Goal: Transaction & Acquisition: Purchase product/service

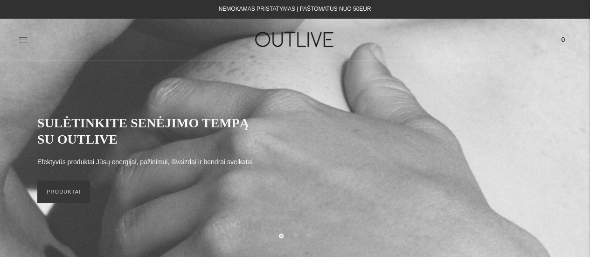
click at [20, 40] on icon at bounding box center [23, 39] width 8 height 5
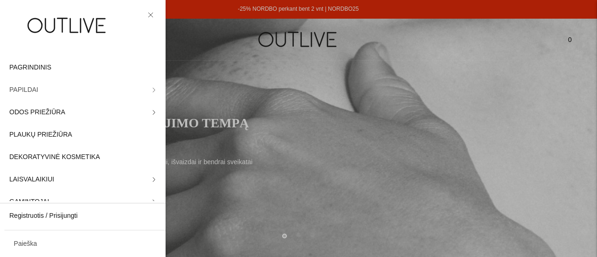
click at [31, 91] on span "PAPILDAI" at bounding box center [23, 89] width 29 height 11
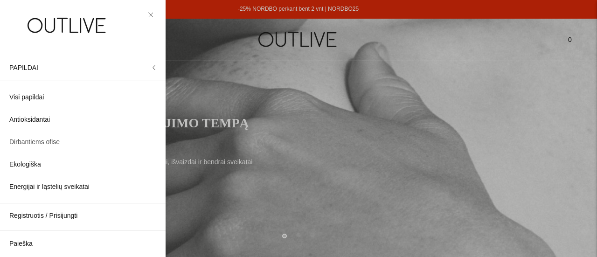
click at [56, 142] on span "Dirbantiems ofise" at bounding box center [34, 142] width 50 height 11
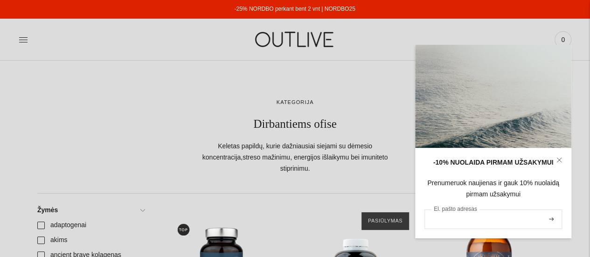
click at [466, 225] on input "El. pašto adresas" at bounding box center [494, 220] width 138 height 20
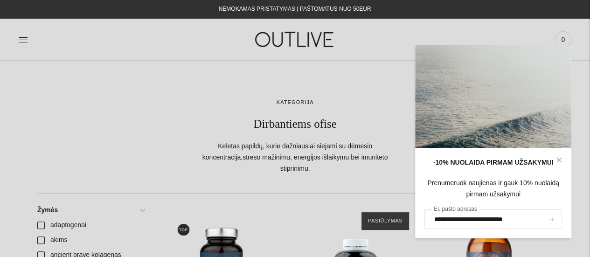
type input "**********"
click at [549, 218] on icon "submit" at bounding box center [551, 218] width 5 height 3
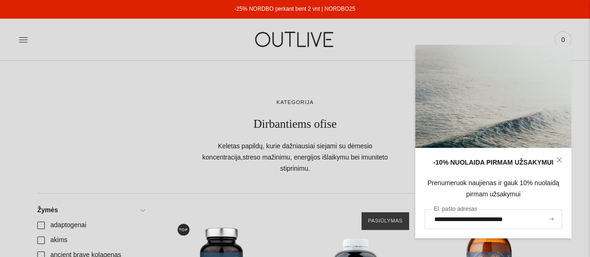
click at [551, 219] on icon "submit" at bounding box center [551, 218] width 5 height 3
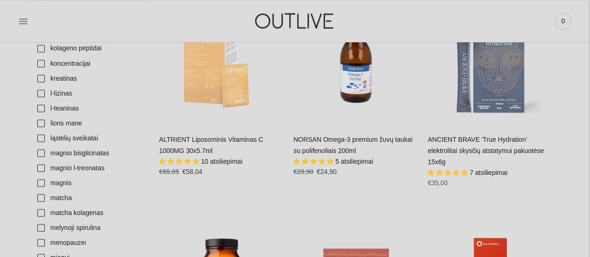
scroll to position [840, 0]
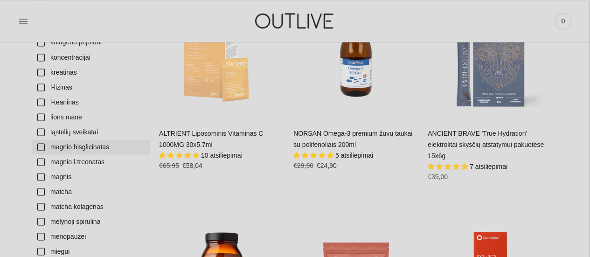
click at [76, 140] on link "magnio bisglicinatas" at bounding box center [91, 147] width 118 height 15
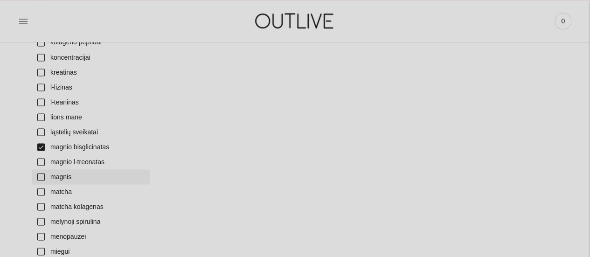
click at [42, 169] on link "magnis" at bounding box center [91, 176] width 118 height 15
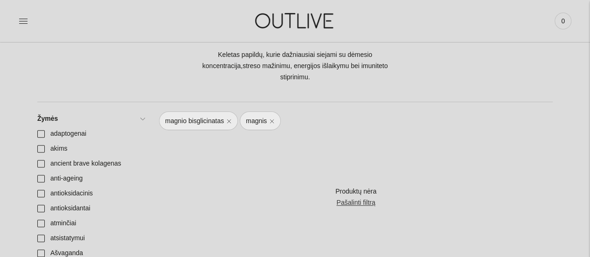
scroll to position [140, 0]
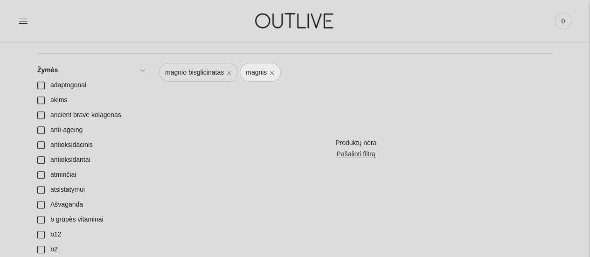
click at [227, 64] on link "magnio bisglicinatas" at bounding box center [198, 72] width 79 height 19
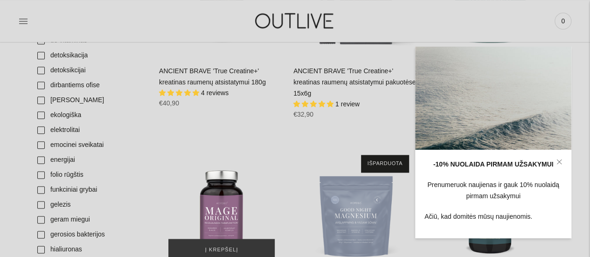
scroll to position [607, 0]
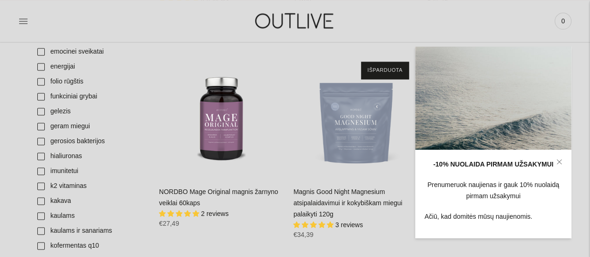
click at [558, 162] on icon at bounding box center [560, 162] width 6 height 6
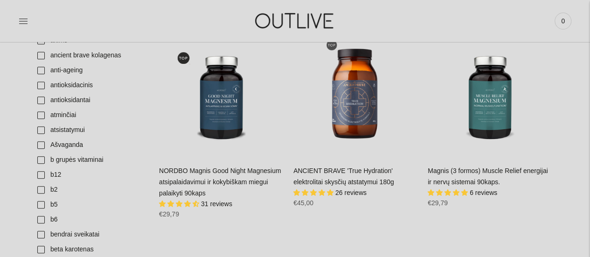
scroll to position [233, 0]
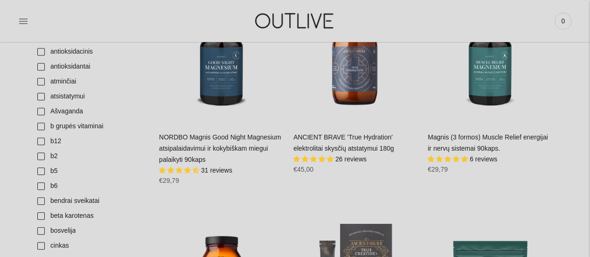
click at [213, 133] on link "NORDBO Magnis Good Night Magnesium atsipalaidavimui ir kokybiškam miegui palaik…" at bounding box center [220, 148] width 122 height 30
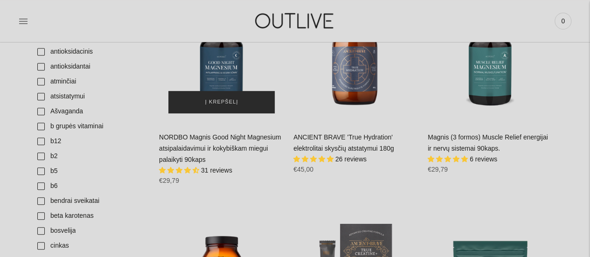
click at [233, 97] on button "Į krepšelį" at bounding box center [221, 102] width 106 height 22
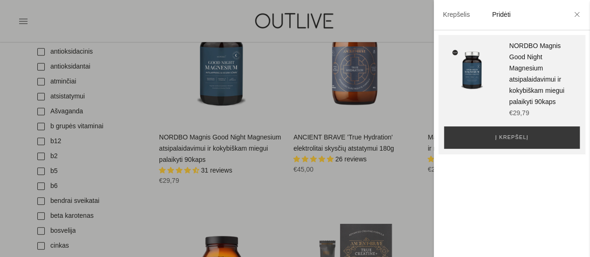
click at [578, 11] on li at bounding box center [577, 15] width 15 height 21
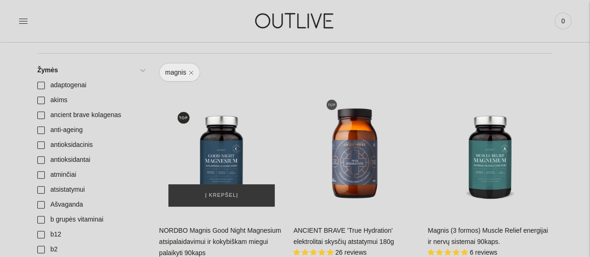
scroll to position [187, 0]
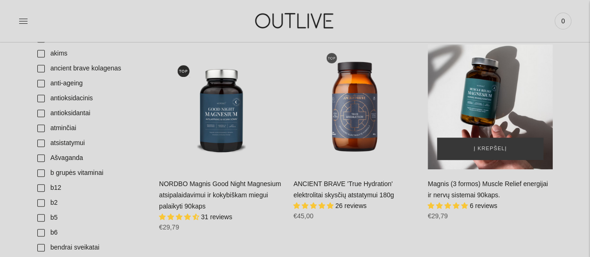
click at [492, 84] on div "Magnis (3 formos) Muscle Relief energijai ir nervų sistemai 90kaps.\a" at bounding box center [490, 106] width 125 height 125
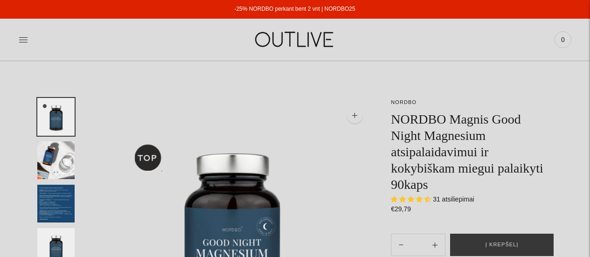
select select "**********"
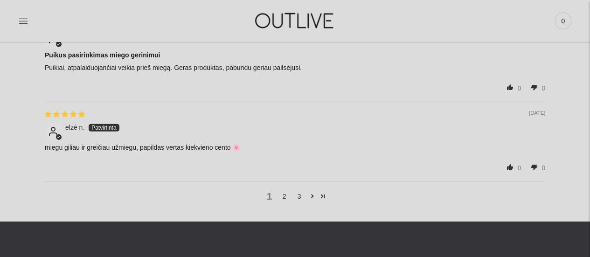
scroll to position [1493, 0]
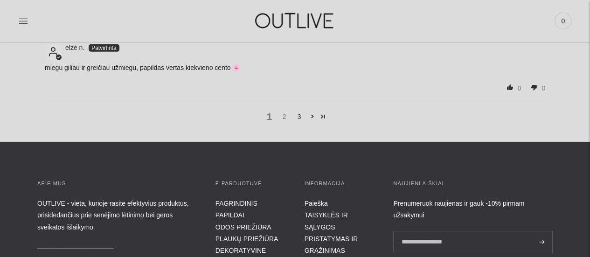
click at [287, 114] on link "2" at bounding box center [284, 117] width 15 height 10
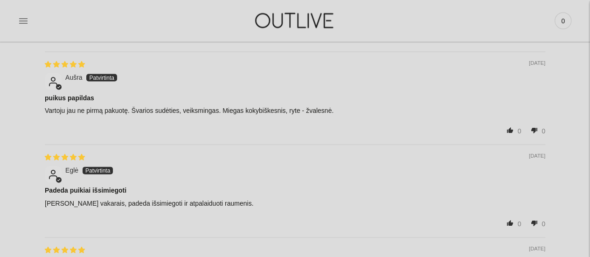
scroll to position [948, 0]
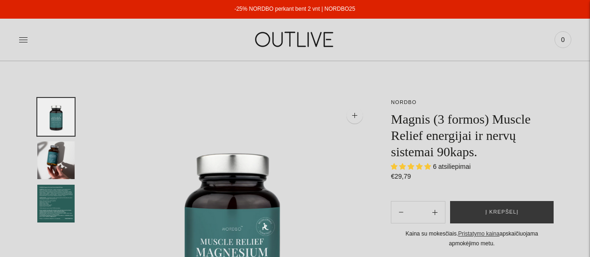
select select "**********"
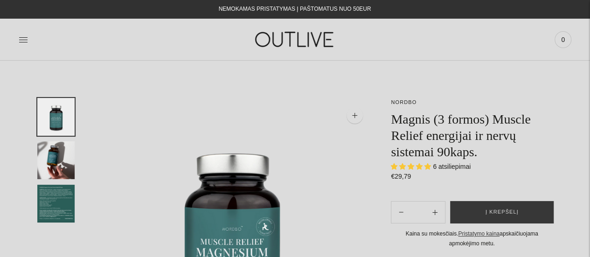
click at [20, 47] on link at bounding box center [23, 39] width 9 height 21
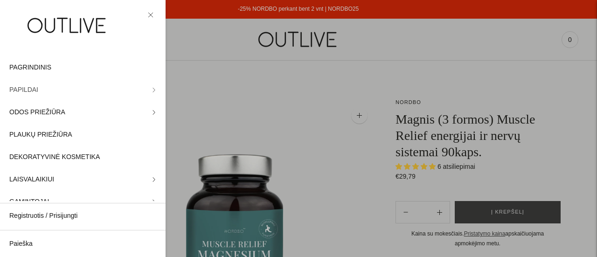
click at [130, 91] on link "PAPILDAI" at bounding box center [83, 90] width 166 height 22
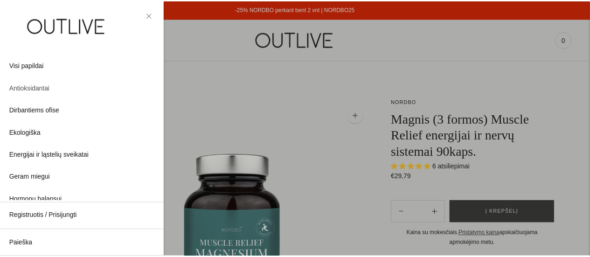
scroll to position [47, 0]
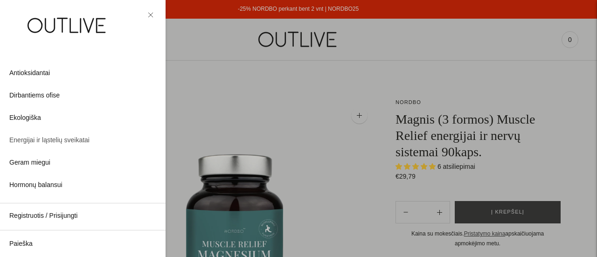
click at [119, 145] on link "Energijai ir ląstelių sveikatai" at bounding box center [83, 140] width 166 height 22
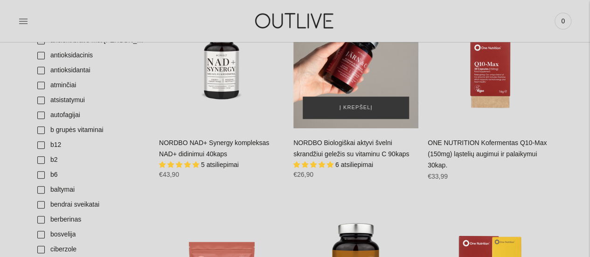
click at [358, 56] on div "NORDBO Biologiškai aktyvi švelni skrandžiui geležis su vitaminu C 90kaps\a" at bounding box center [355, 65] width 125 height 125
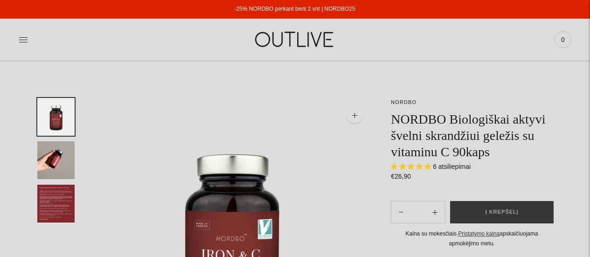
select select "**********"
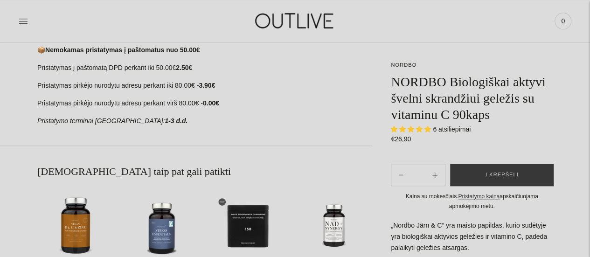
scroll to position [280, 0]
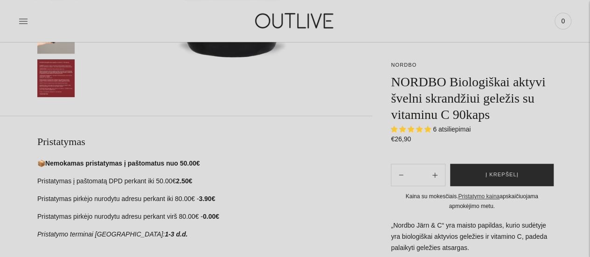
click at [515, 170] on button "Į krepšelį" at bounding box center [502, 175] width 104 height 22
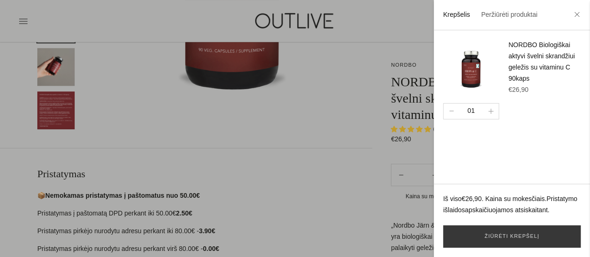
scroll to position [233, 0]
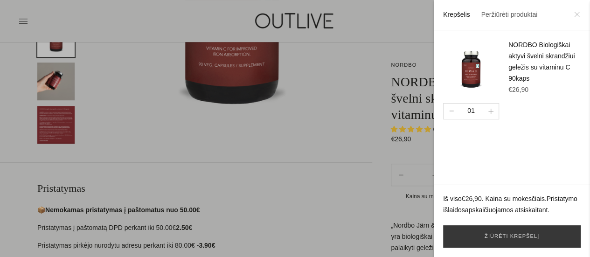
click at [579, 16] on icon at bounding box center [577, 15] width 6 height 6
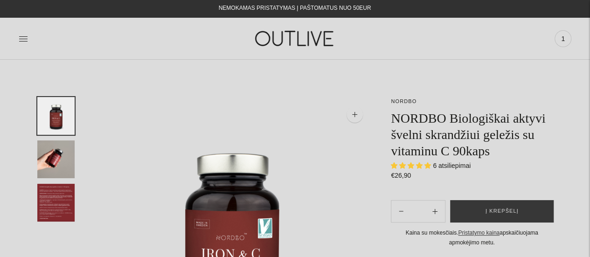
scroll to position [0, 0]
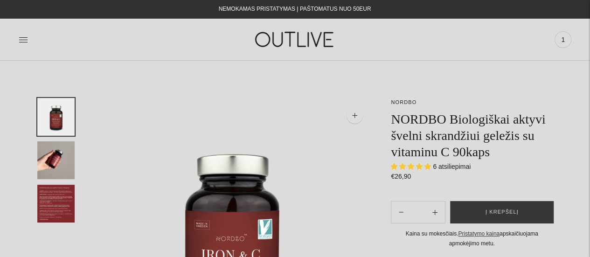
click at [307, 34] on img at bounding box center [295, 39] width 117 height 32
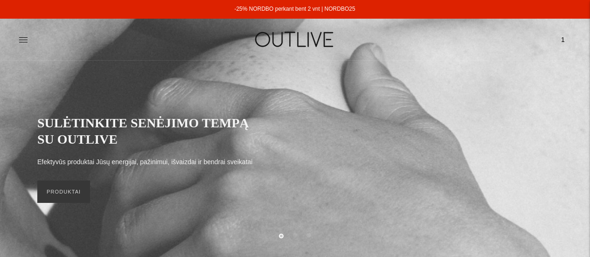
click at [560, 38] on span "1" at bounding box center [563, 39] width 13 height 13
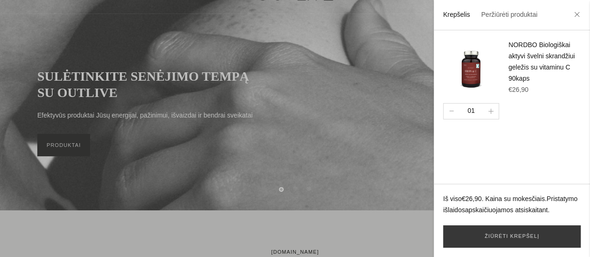
scroll to position [140, 0]
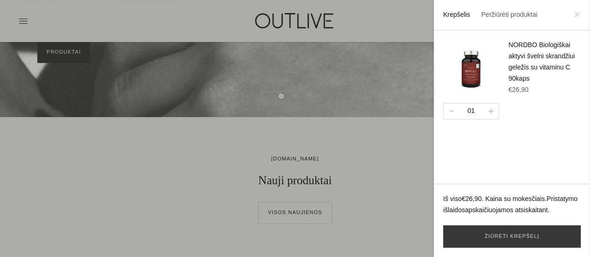
click at [578, 13] on icon at bounding box center [577, 15] width 6 height 6
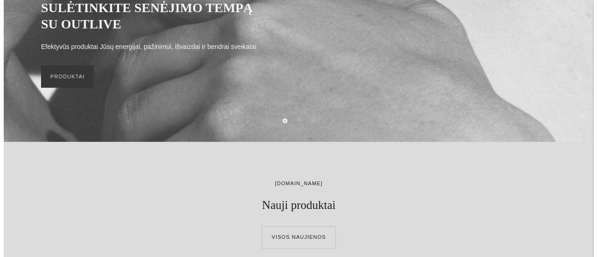
scroll to position [0, 0]
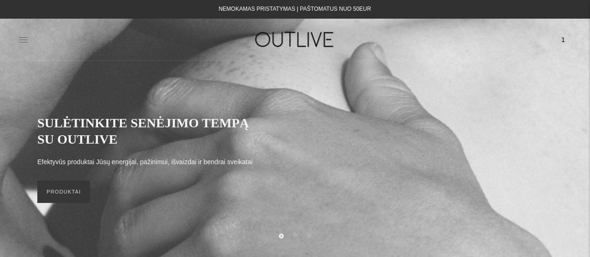
click at [20, 42] on icon at bounding box center [23, 39] width 9 height 9
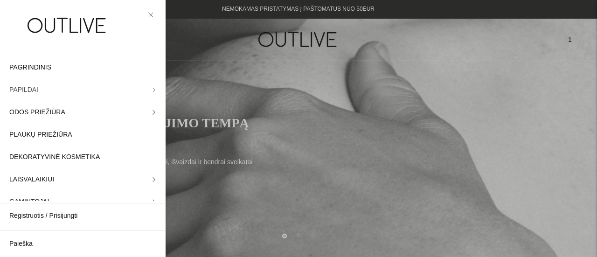
click at [101, 88] on link "PAPILDAI" at bounding box center [83, 90] width 166 height 22
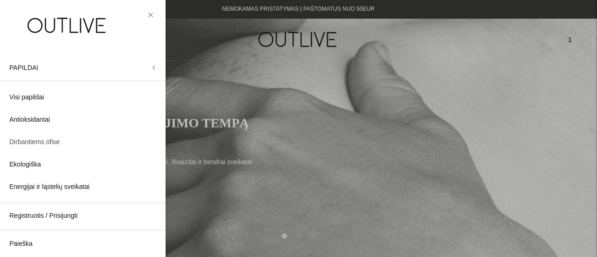
click at [35, 138] on span "Dirbantiems ofise" at bounding box center [34, 142] width 50 height 11
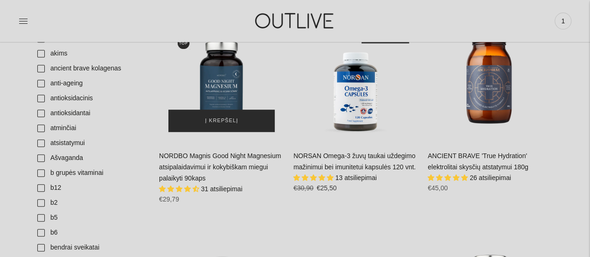
click at [234, 116] on span "Į krepšelį" at bounding box center [221, 120] width 33 height 9
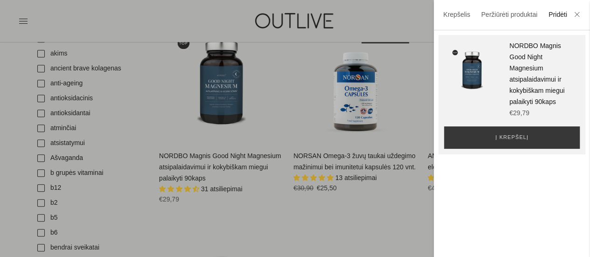
click at [575, 12] on li at bounding box center [577, 15] width 15 height 21
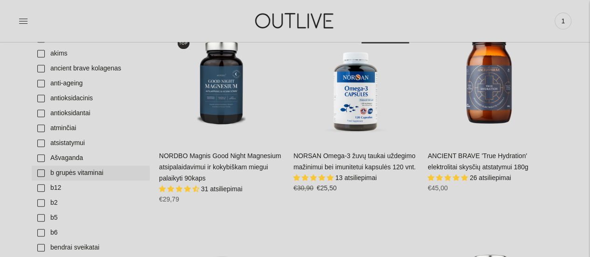
click at [76, 166] on link "b grupės vitaminai" at bounding box center [91, 173] width 118 height 15
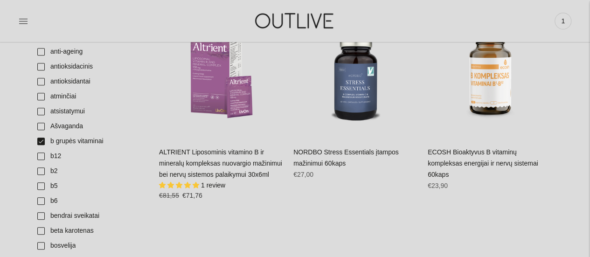
scroll to position [233, 0]
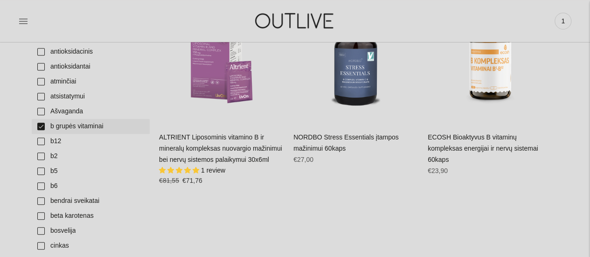
click at [43, 119] on link "b grupės vitaminai" at bounding box center [91, 126] width 118 height 15
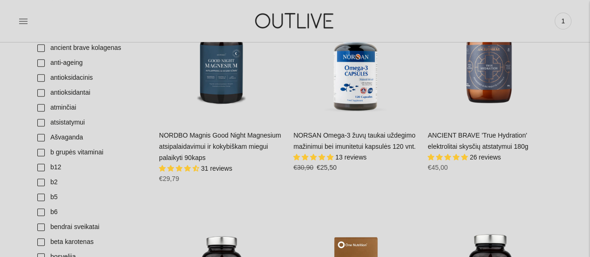
scroll to position [187, 0]
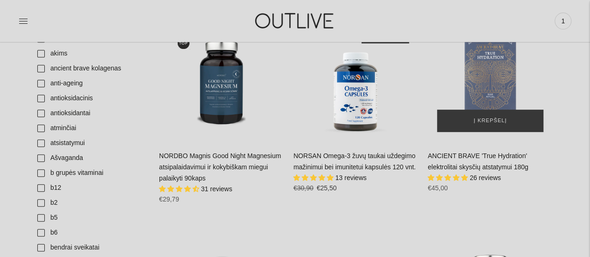
click at [483, 60] on div "ANCIENT BRAVE 'True Hydration' elektrolitai skysčių atstatymui 180g\a" at bounding box center [490, 78] width 125 height 125
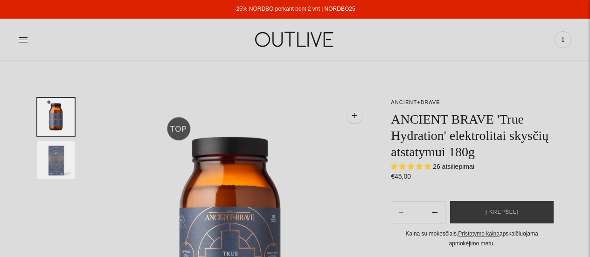
select select "**********"
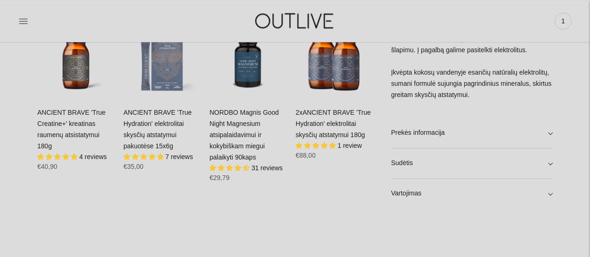
scroll to position [513, 0]
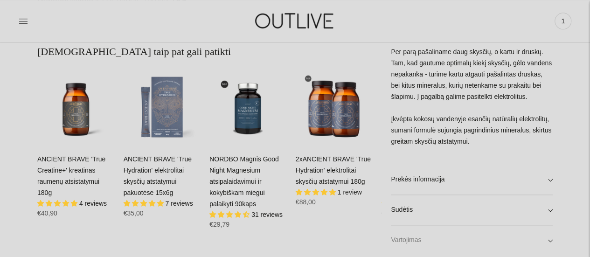
click at [450, 236] on link "Vartojimas" at bounding box center [472, 241] width 162 height 30
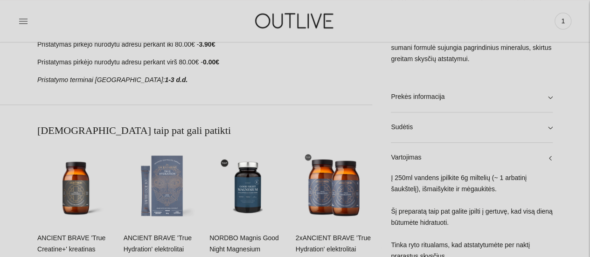
scroll to position [420, 0]
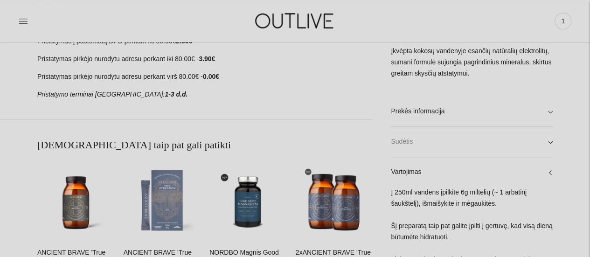
click at [496, 144] on link "Sudėtis" at bounding box center [472, 142] width 162 height 30
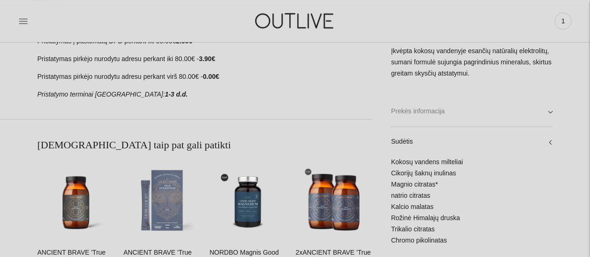
click at [496, 111] on link "Prekės informacija" at bounding box center [472, 112] width 162 height 30
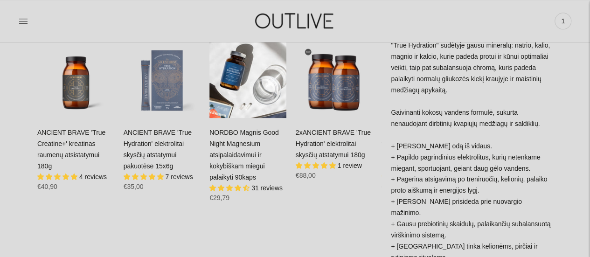
scroll to position [560, 0]
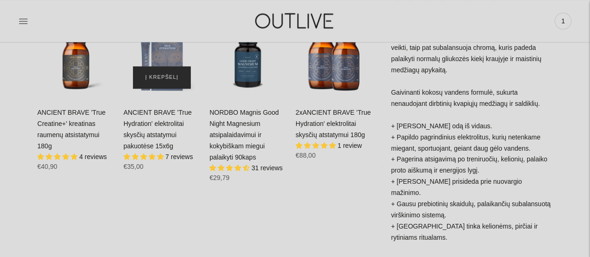
click at [164, 68] on button "Į krepšelį" at bounding box center [162, 77] width 58 height 22
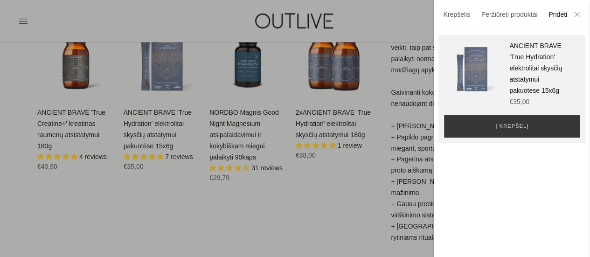
click at [167, 119] on div at bounding box center [295, 128] width 590 height 257
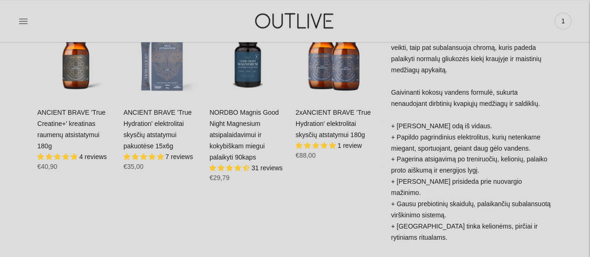
click at [153, 128] on div "ANCIENT BRAVE 'True Hydration' elektrolitai skysčių atstatymui pakuotėse 15x6g …" at bounding box center [162, 143] width 77 height 72
click at [158, 127] on link "ANCIENT BRAVE 'True Hydration' elektrolitai skysčių atstatymui pakuotėse 15x6g" at bounding box center [158, 129] width 68 height 41
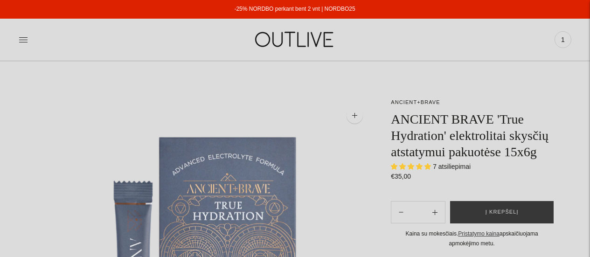
select select "**********"
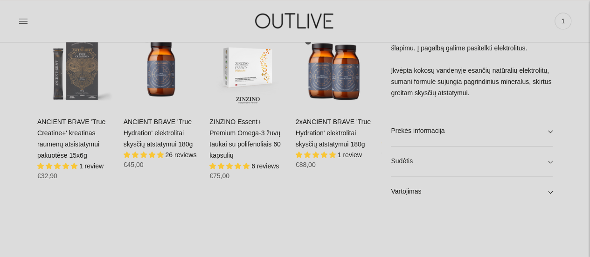
scroll to position [653, 0]
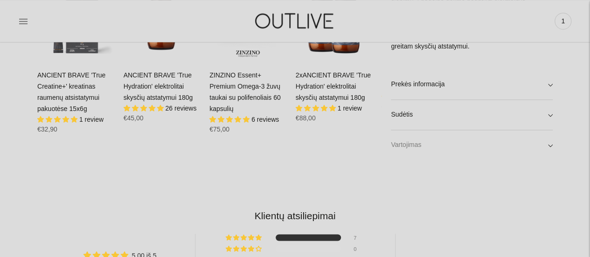
click at [453, 144] on link "Vartojimas" at bounding box center [472, 146] width 162 height 30
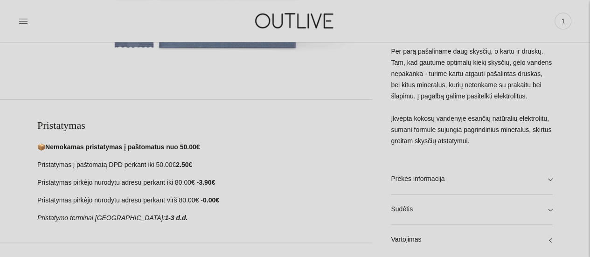
scroll to position [0, 0]
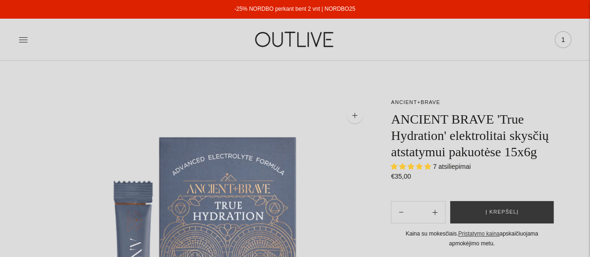
click at [560, 40] on span "1" at bounding box center [563, 39] width 13 height 13
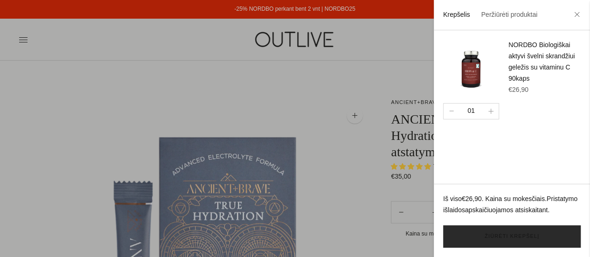
click at [492, 237] on link "Žiūrėti krepšelį" at bounding box center [512, 236] width 138 height 22
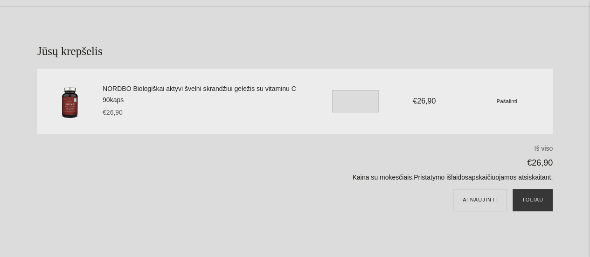
scroll to position [93, 0]
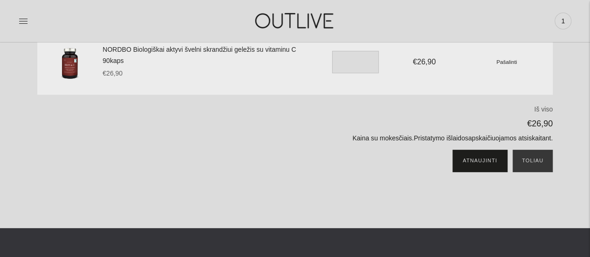
click at [491, 160] on button "Atnaujinti" at bounding box center [480, 161] width 54 height 22
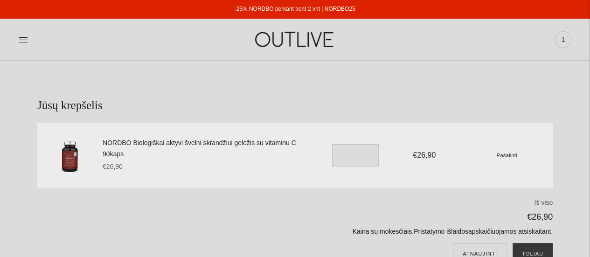
click at [299, 38] on img at bounding box center [295, 39] width 117 height 32
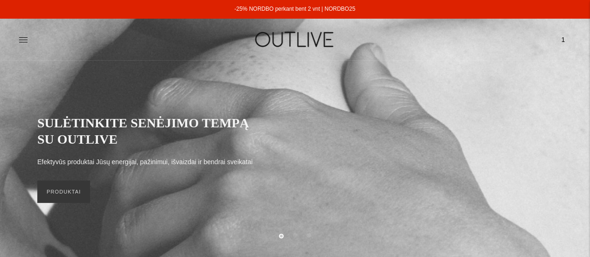
click at [18, 40] on div "PAGRINDINIS PAPILDAI Visi papildai Antioksidantai Dirbantiems ofise Ekologiška …" at bounding box center [295, 39] width 590 height 32
click at [23, 37] on icon at bounding box center [23, 39] width 9 height 9
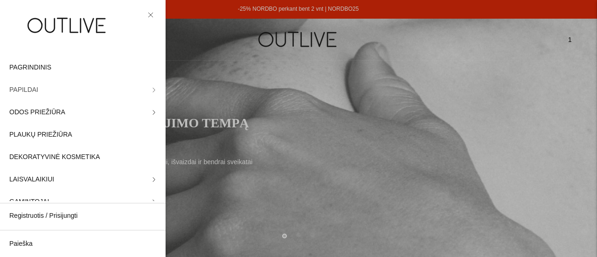
click at [136, 86] on link "PAPILDAI" at bounding box center [83, 90] width 166 height 22
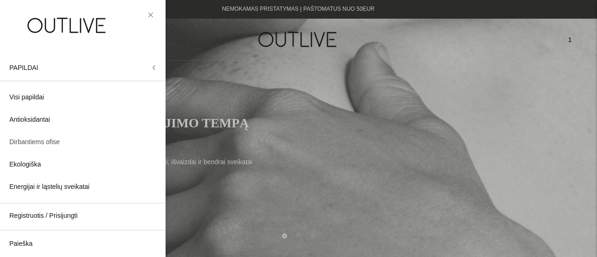
click at [36, 140] on span "Dirbantiems ofise" at bounding box center [34, 142] width 50 height 11
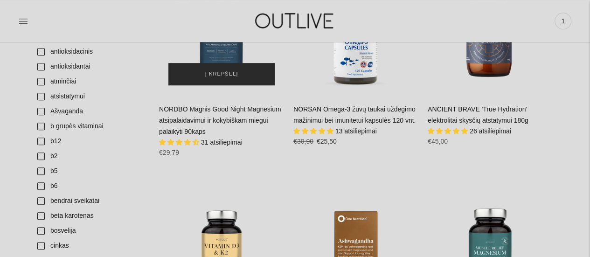
click at [229, 70] on span "Į krepšelį" at bounding box center [221, 74] width 33 height 9
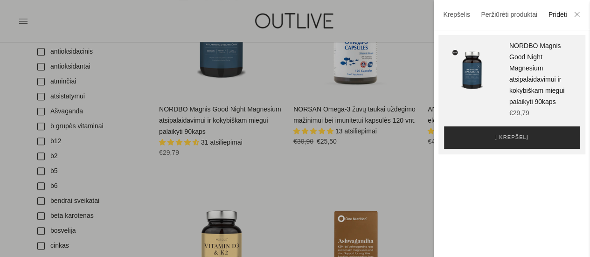
click at [504, 149] on button "Į krepšelį" at bounding box center [512, 137] width 136 height 22
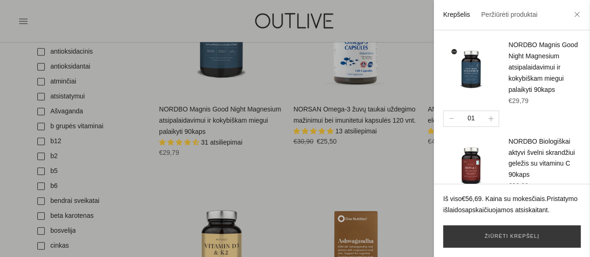
scroll to position [58, 0]
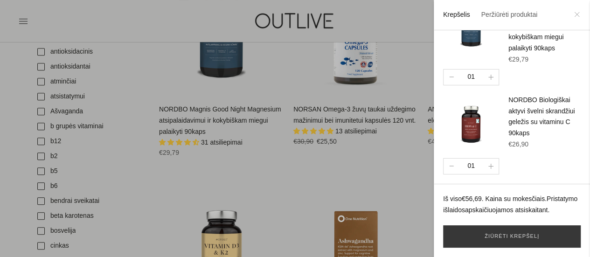
click at [579, 17] on icon at bounding box center [577, 15] width 6 height 6
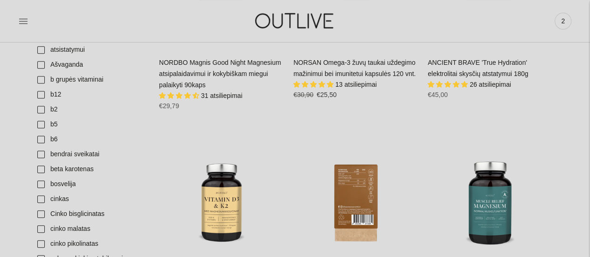
scroll to position [233, 0]
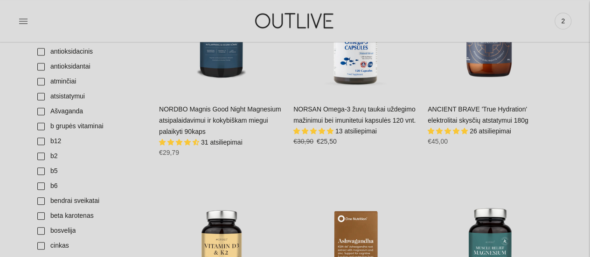
click at [516, 105] on link "ANCIENT BRAVE 'True Hydration' elektrolitai skysčių atstatymui 180g" at bounding box center [478, 114] width 101 height 19
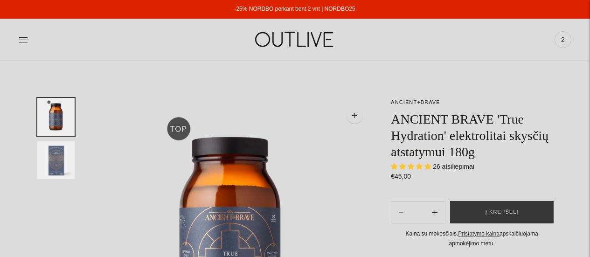
select select "**********"
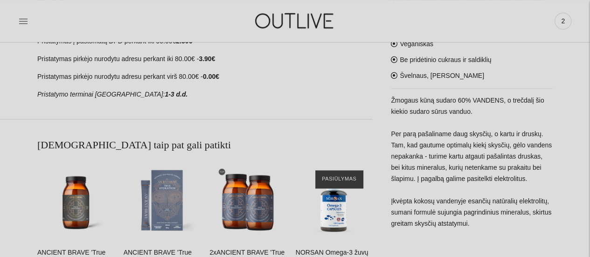
scroll to position [560, 0]
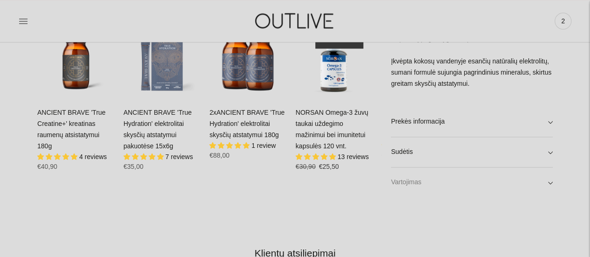
click at [445, 176] on link "Vartojimas" at bounding box center [472, 183] width 162 height 30
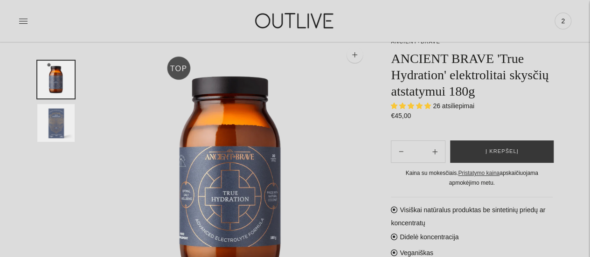
scroll to position [47, 0]
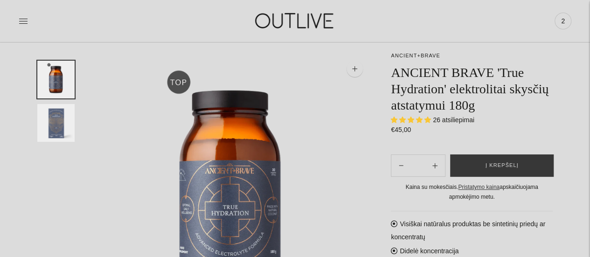
click at [58, 118] on img "Translation missing: en.general.accessibility.image_thumbail" at bounding box center [55, 123] width 37 height 38
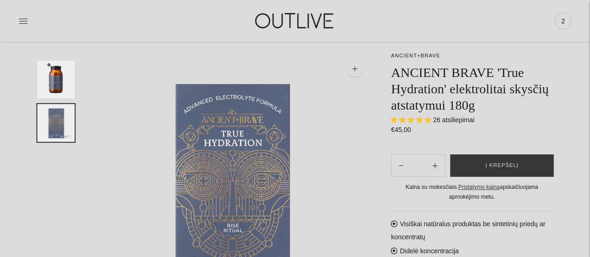
click at [58, 71] on img "Translation missing: en.general.accessibility.image_thumbail" at bounding box center [55, 80] width 37 height 38
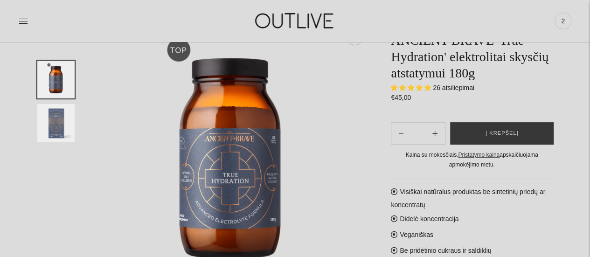
scroll to position [93, 0]
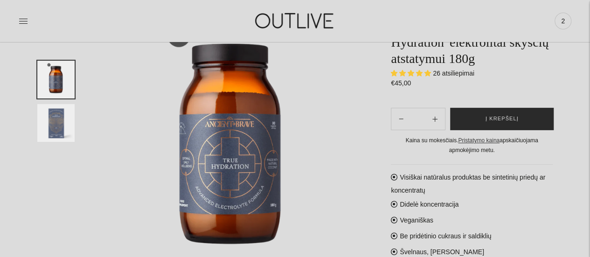
click at [492, 125] on button "Į krepšelį" at bounding box center [502, 119] width 104 height 22
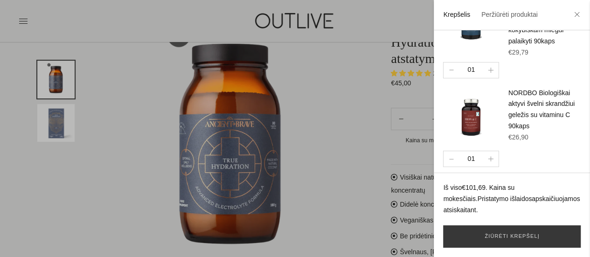
scroll to position [146, 0]
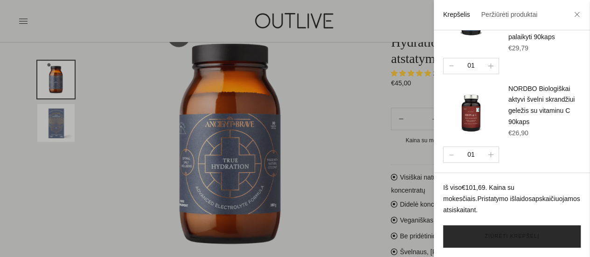
click at [520, 241] on link "Žiūrėti krepšelį" at bounding box center [512, 236] width 138 height 22
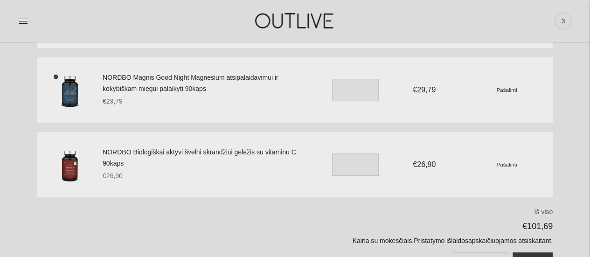
scroll to position [233, 0]
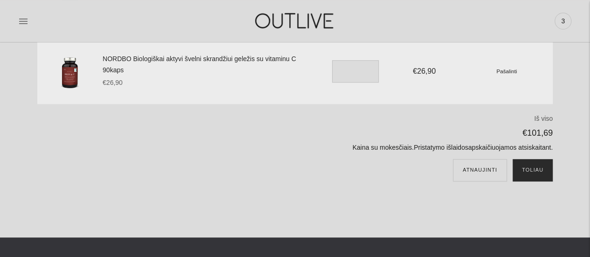
click at [537, 173] on button "Toliau" at bounding box center [533, 170] width 40 height 22
